Goal: Task Accomplishment & Management: Use online tool/utility

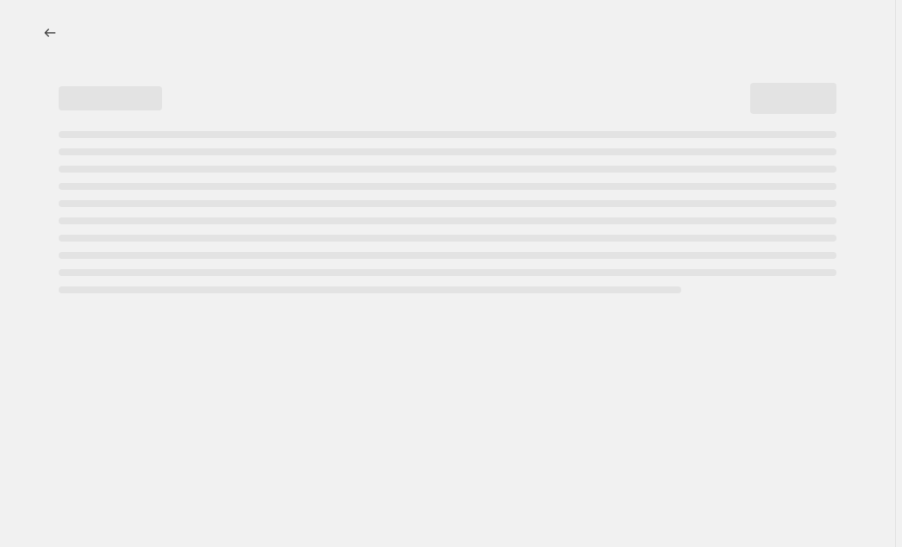
select select "percentage"
select select "no_change"
select select "product_status"
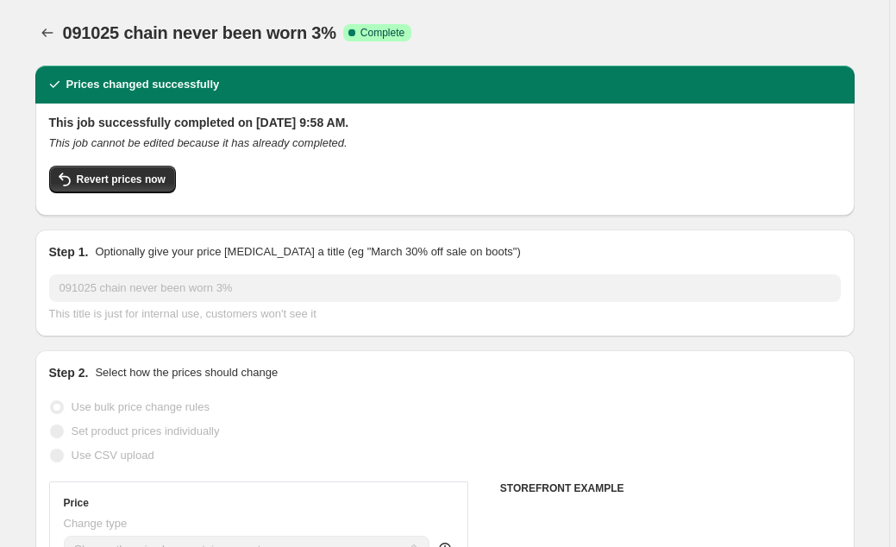
select select "collection"
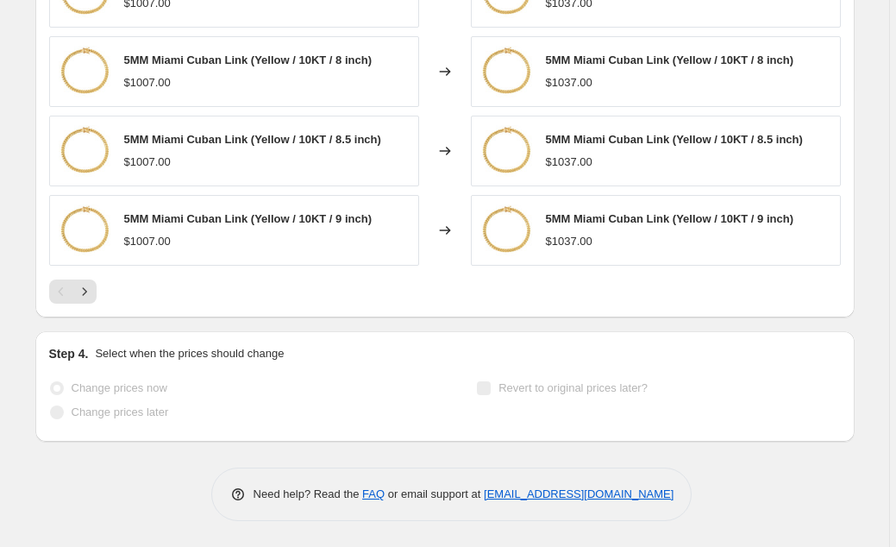
scroll to position [1546, 0]
click at [85, 291] on icon "Next" at bounding box center [84, 291] width 17 height 17
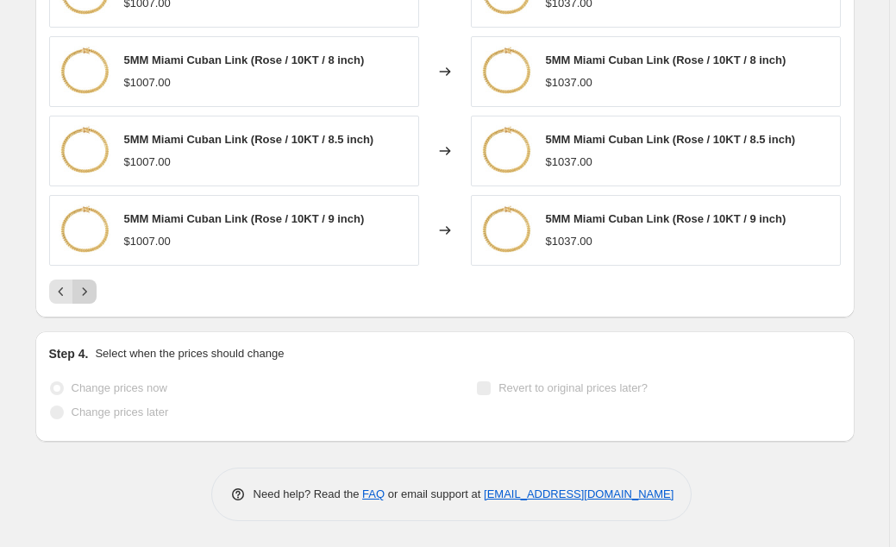
click at [85, 291] on icon "Next" at bounding box center [84, 291] width 17 height 17
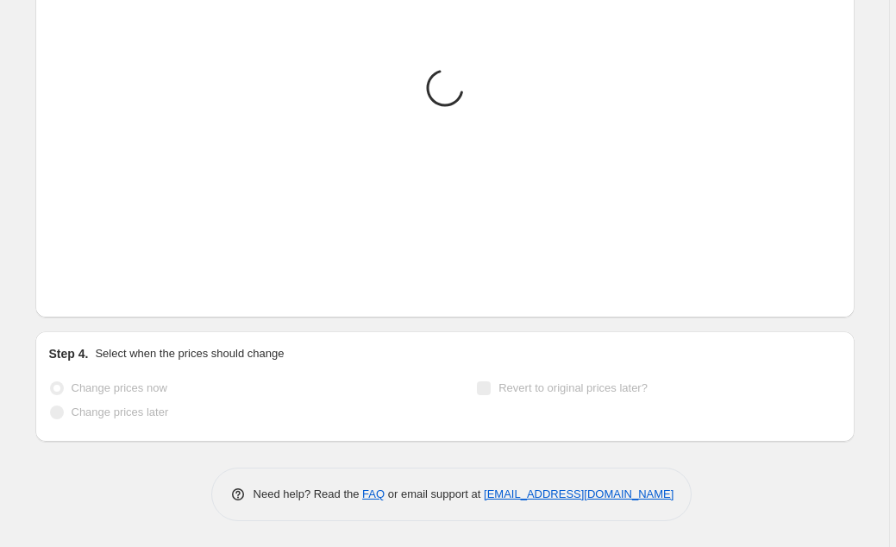
click at [85, 291] on icon "Next" at bounding box center [84, 291] width 17 height 17
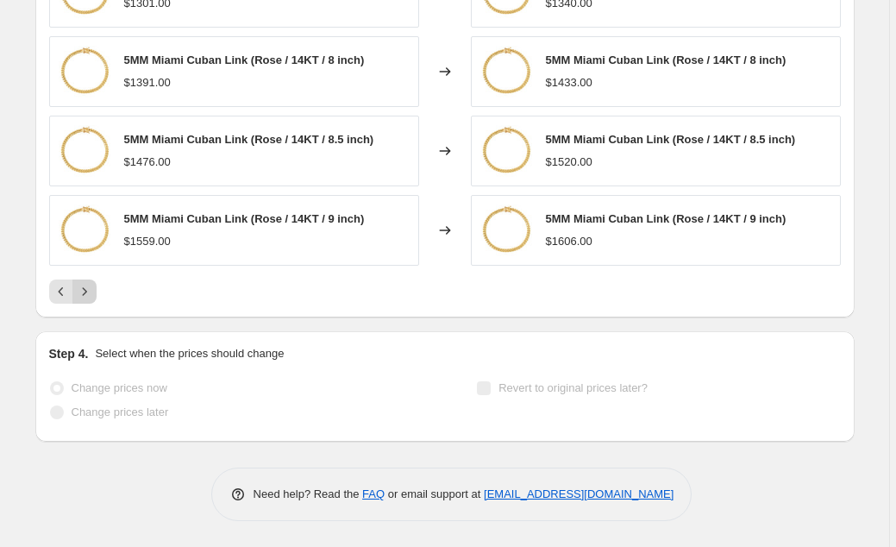
click at [85, 291] on icon "Next" at bounding box center [84, 291] width 17 height 17
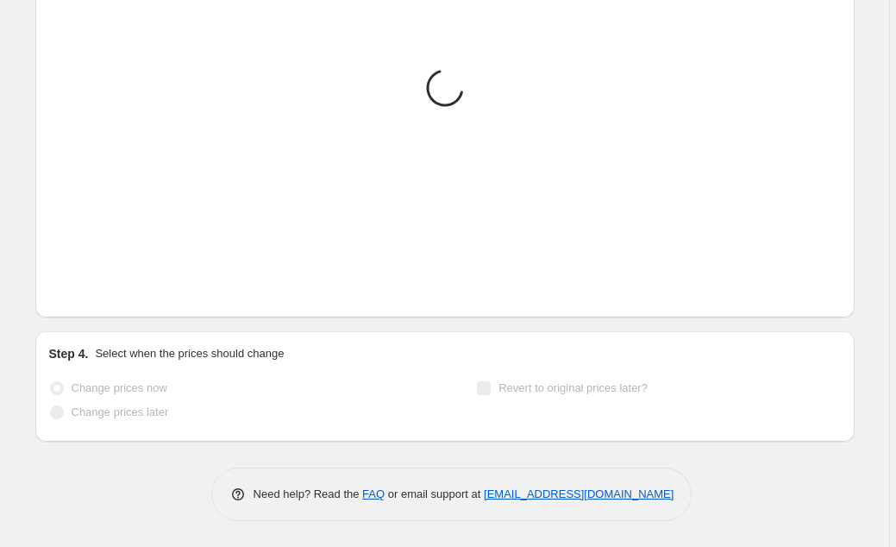
click at [85, 291] on icon "Next" at bounding box center [84, 291] width 17 height 17
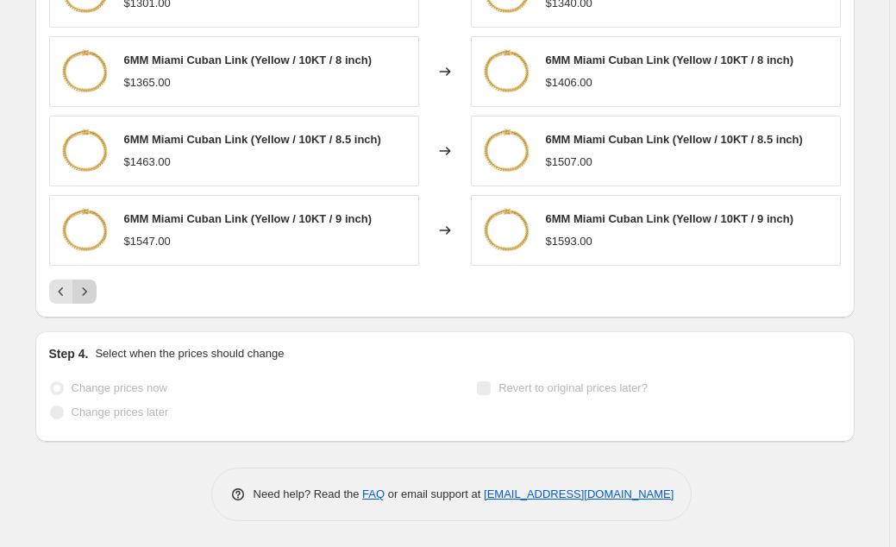
click at [85, 291] on icon "Next" at bounding box center [84, 291] width 17 height 17
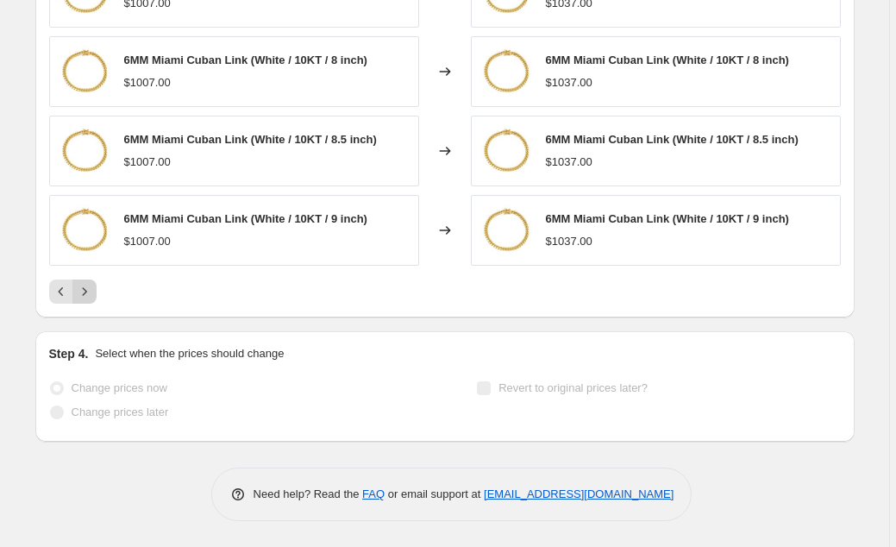
click at [85, 291] on icon "Next" at bounding box center [84, 291] width 17 height 17
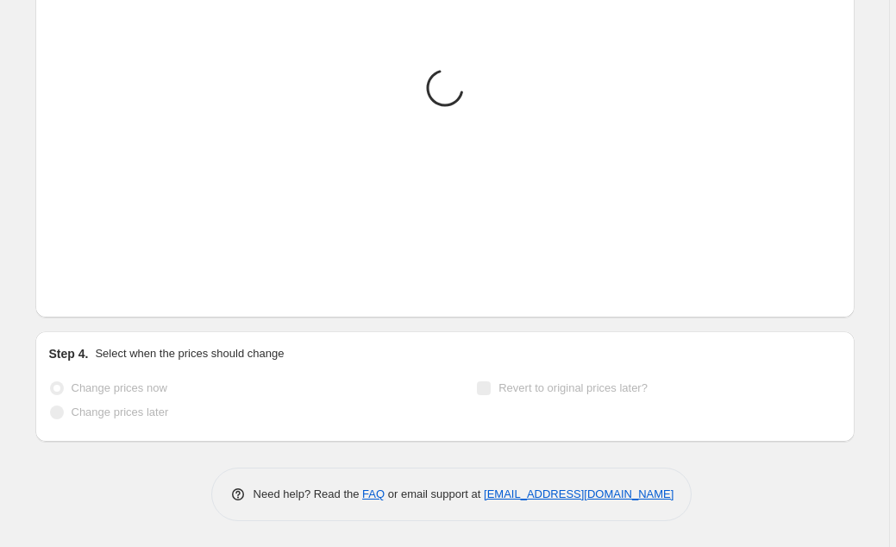
click at [85, 291] on icon "Next" at bounding box center [84, 291] width 17 height 17
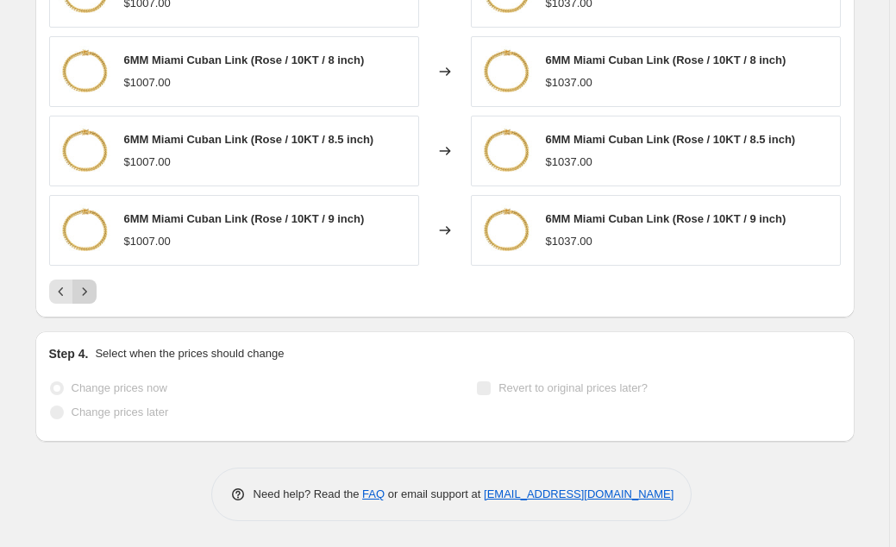
click at [85, 291] on icon "Next" at bounding box center [84, 291] width 17 height 17
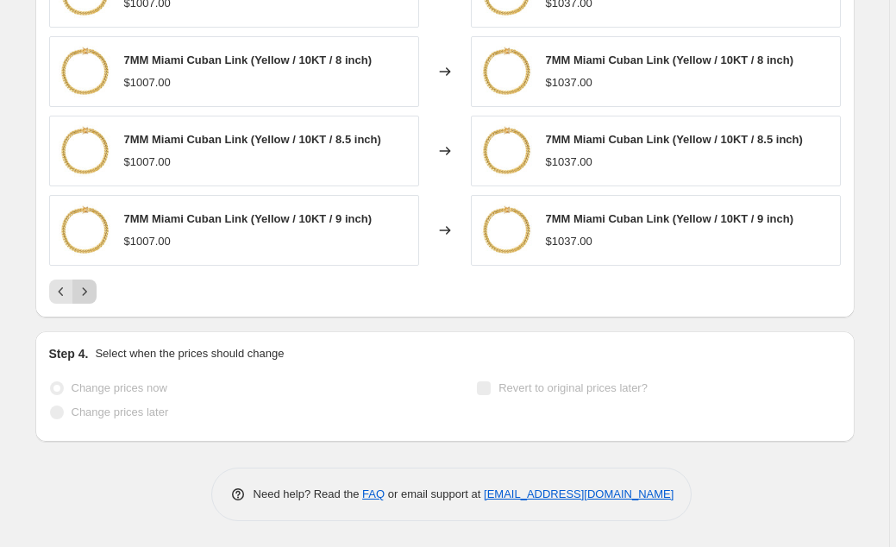
click at [85, 291] on icon "Next" at bounding box center [84, 291] width 17 height 17
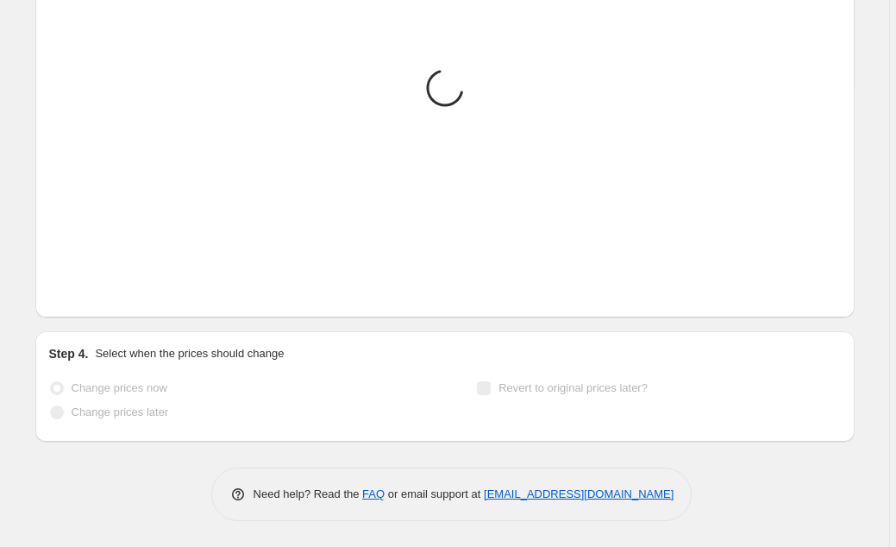
click at [85, 291] on icon "Next" at bounding box center [84, 291] width 17 height 17
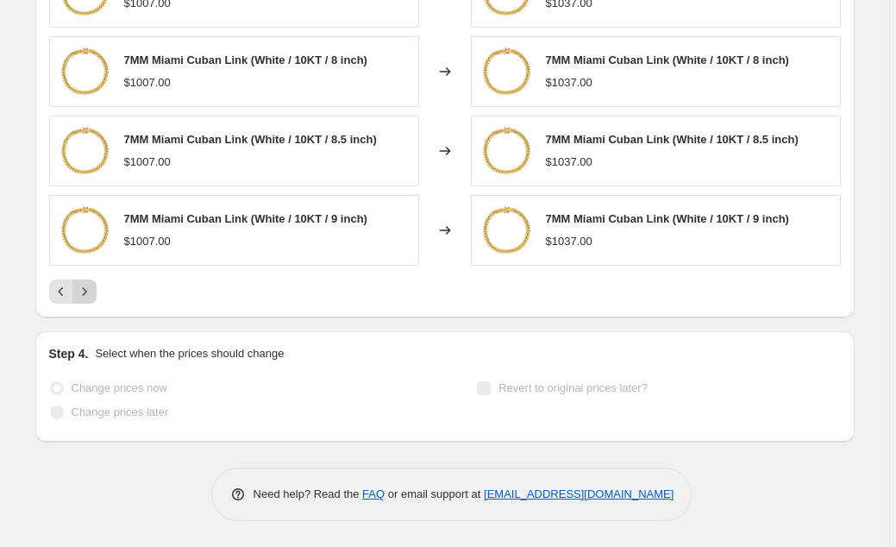
click at [85, 291] on icon "Next" at bounding box center [84, 291] width 17 height 17
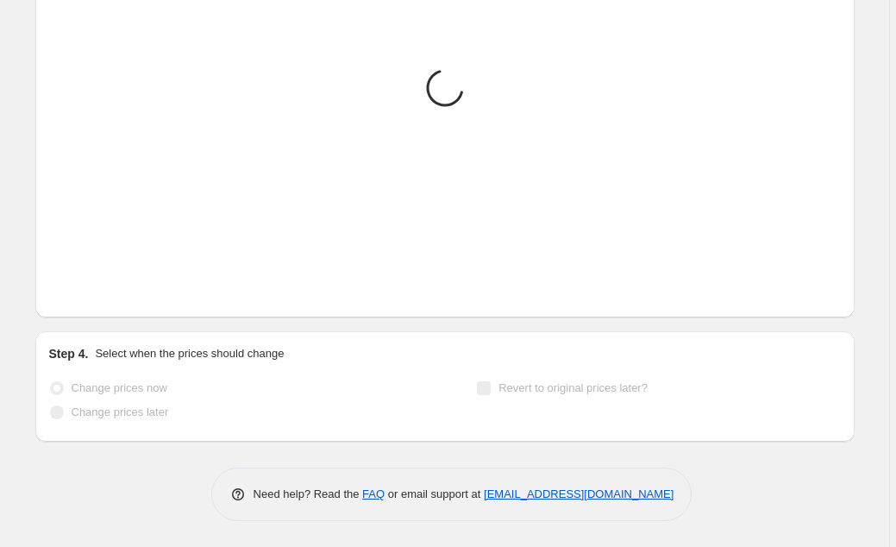
click at [85, 291] on icon "Next" at bounding box center [84, 291] width 17 height 17
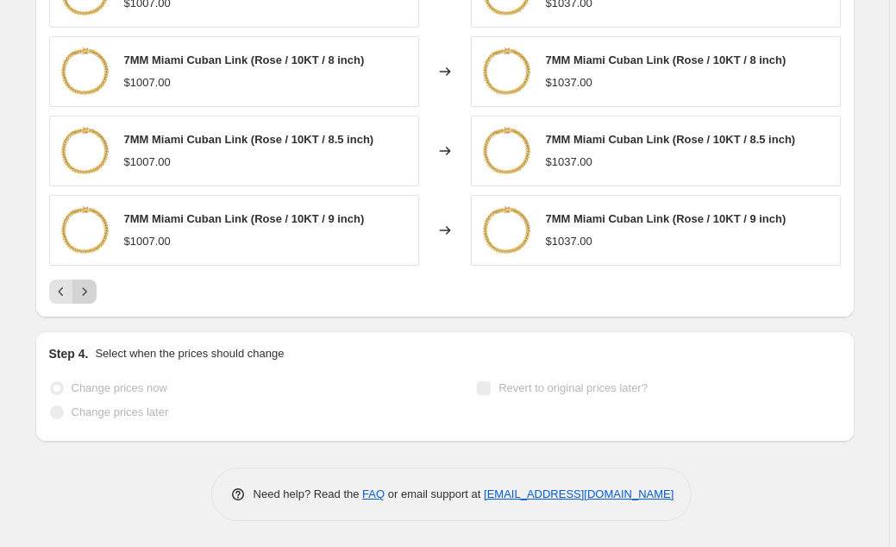
click at [85, 291] on icon "Next" at bounding box center [84, 291] width 17 height 17
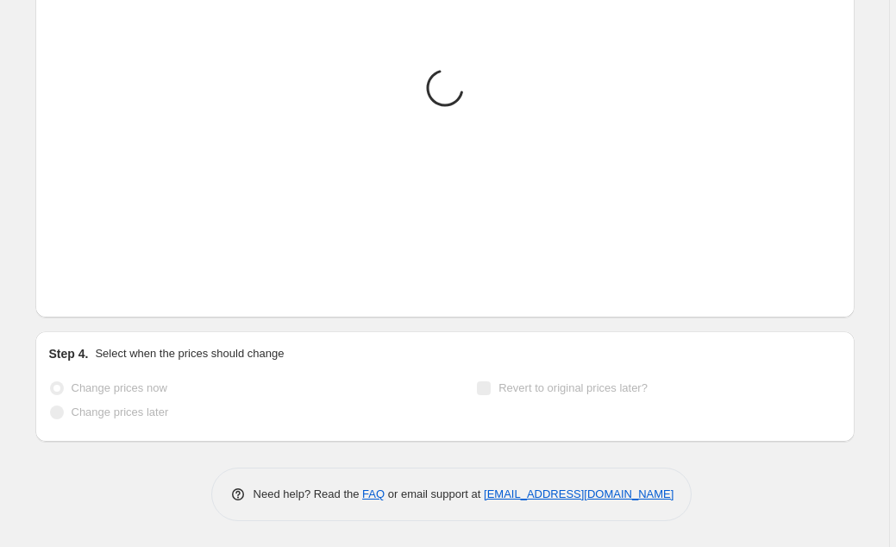
click at [85, 291] on icon "Next" at bounding box center [84, 291] width 17 height 17
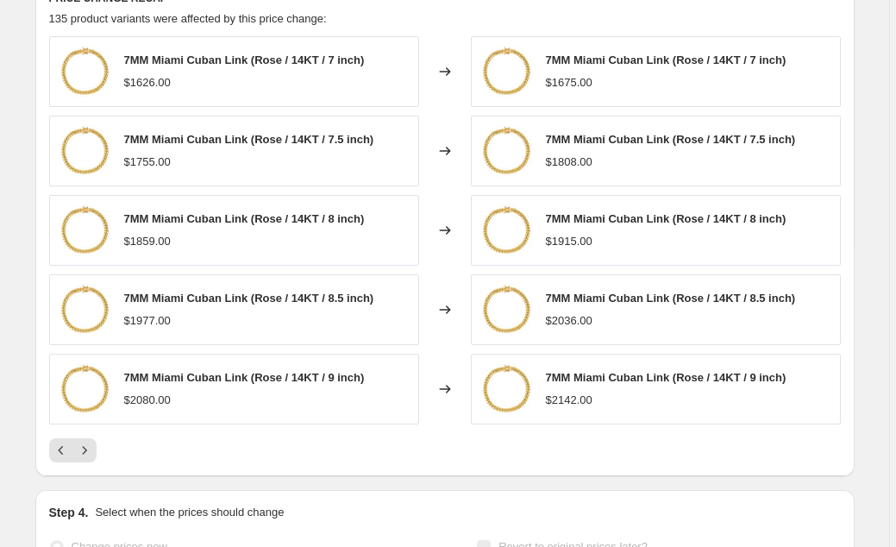
scroll to position [1378, 0]
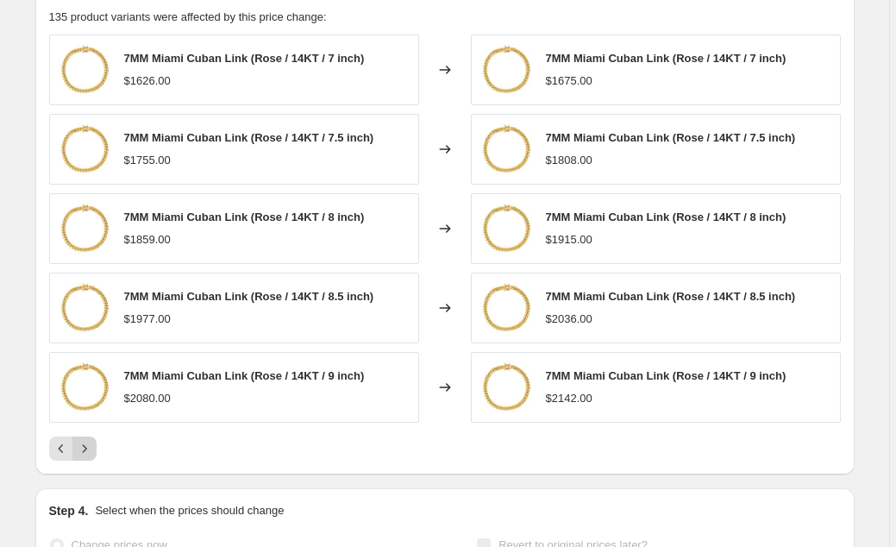
click at [93, 457] on icon "Next" at bounding box center [84, 448] width 17 height 17
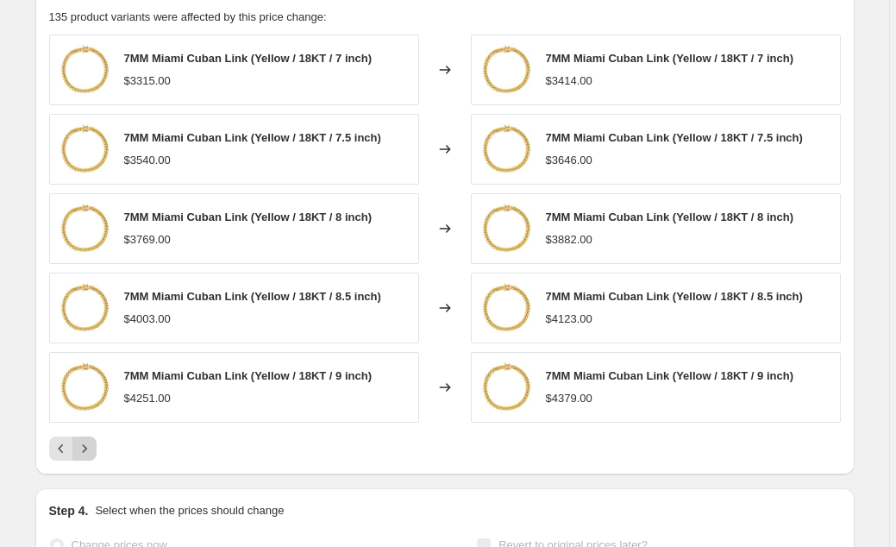
click at [93, 457] on icon "Next" at bounding box center [84, 448] width 17 height 17
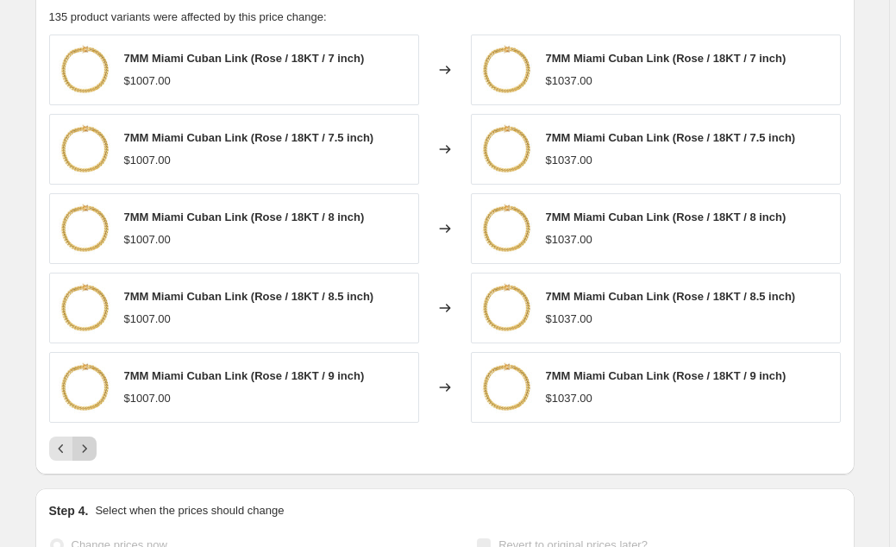
click at [93, 457] on icon "Next" at bounding box center [84, 448] width 17 height 17
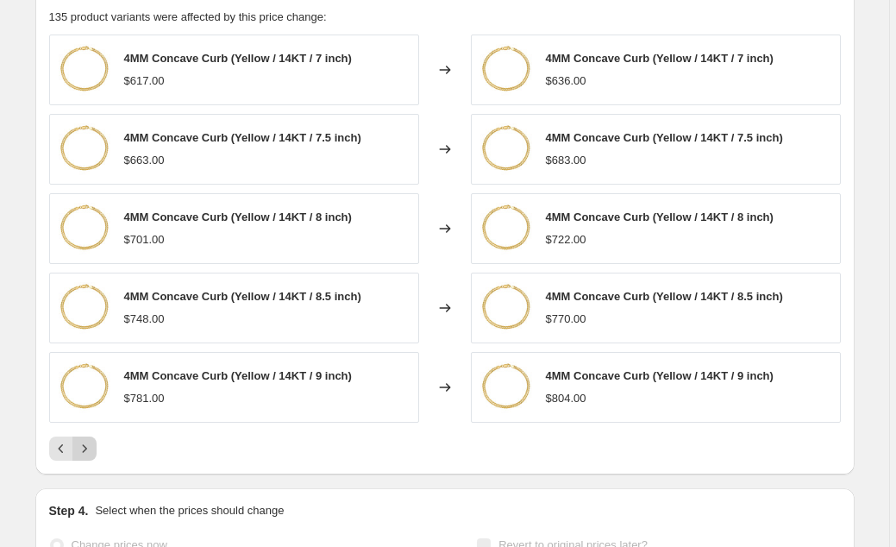
click at [93, 457] on icon "Next" at bounding box center [84, 448] width 17 height 17
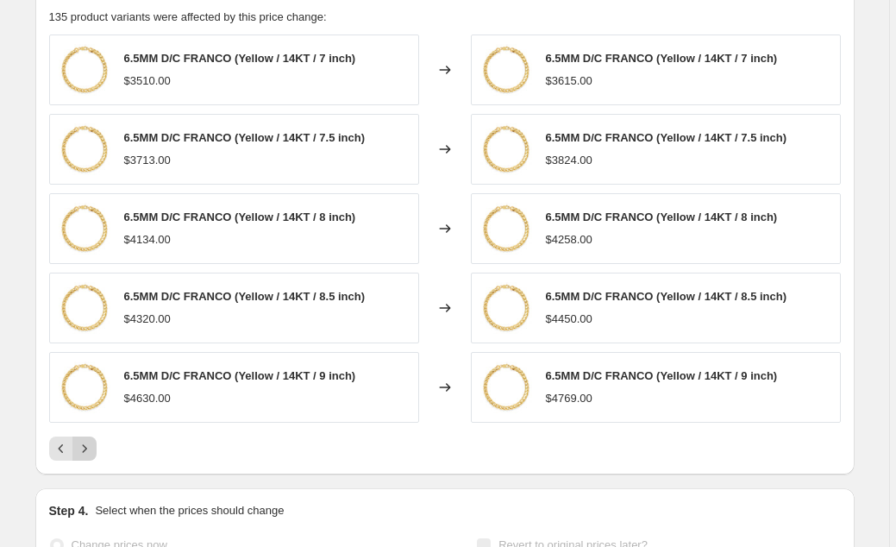
click at [93, 457] on icon "Next" at bounding box center [84, 448] width 17 height 17
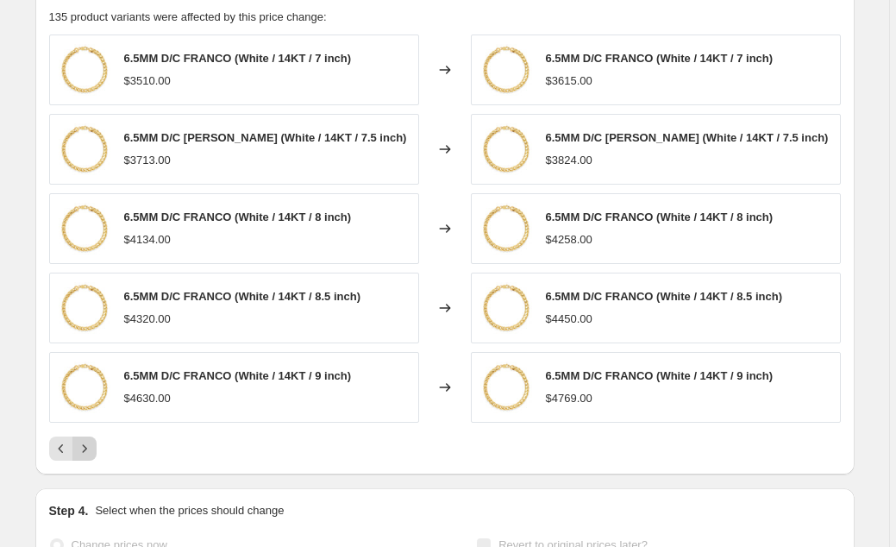
click at [93, 457] on icon "Next" at bounding box center [84, 448] width 17 height 17
click at [94, 461] on div "Pagination" at bounding box center [84, 448] width 24 height 24
click at [90, 460] on div "Pagination" at bounding box center [84, 448] width 24 height 24
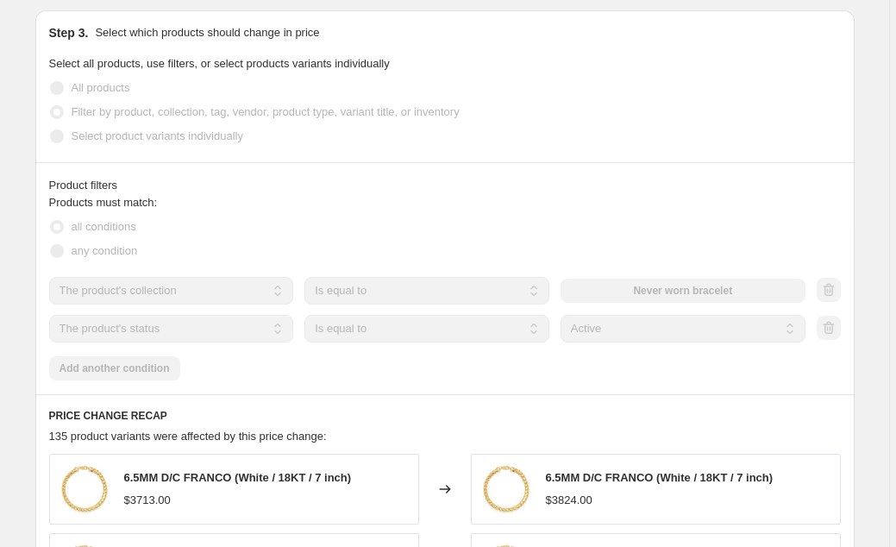
scroll to position [1504, 0]
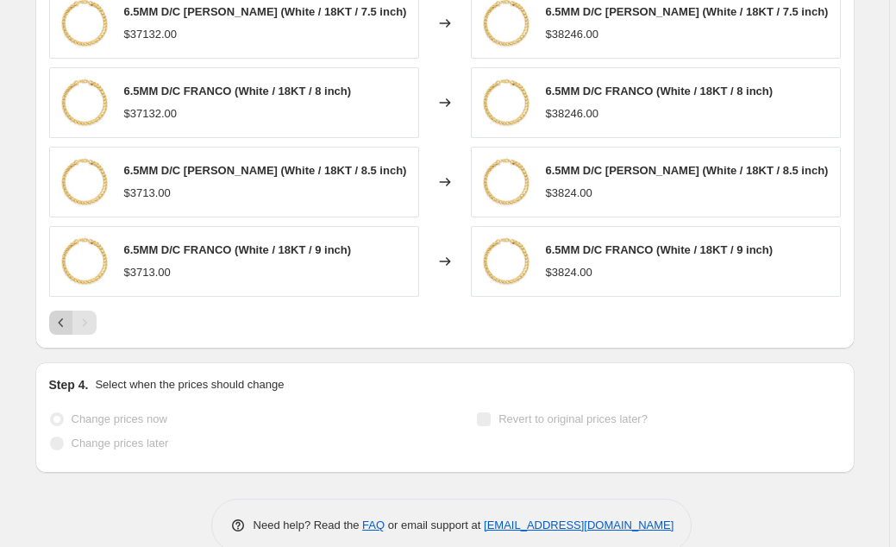
click at [66, 331] on icon "Previous" at bounding box center [61, 322] width 17 height 17
click at [59, 331] on icon "Previous" at bounding box center [61, 322] width 17 height 17
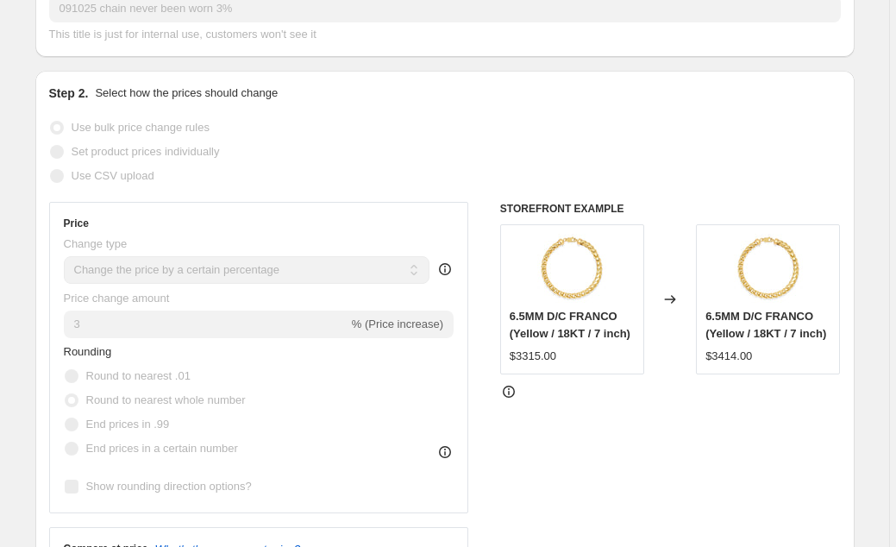
scroll to position [280, 0]
